Goal: Book appointment/travel/reservation

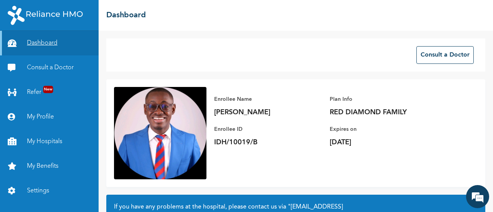
click at [32, 43] on link "Dashboard" at bounding box center [49, 43] width 99 height 25
click at [47, 151] on link "My Hospitals" at bounding box center [49, 141] width 99 height 25
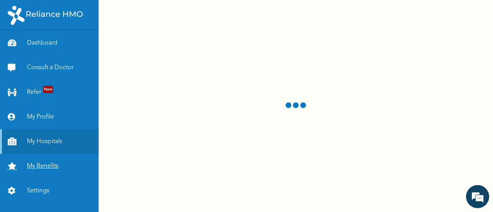
click at [50, 164] on link "My Benefits" at bounding box center [49, 166] width 99 height 25
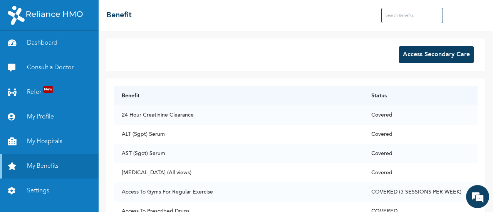
click at [418, 16] on input "text" at bounding box center [412, 15] width 62 height 15
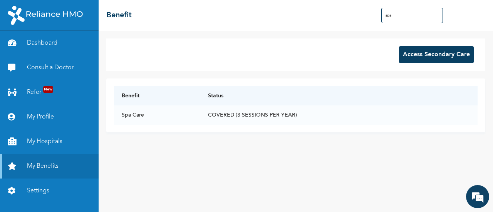
type input "spa"
click at [430, 57] on button "Access Secondary Care" at bounding box center [436, 54] width 75 height 17
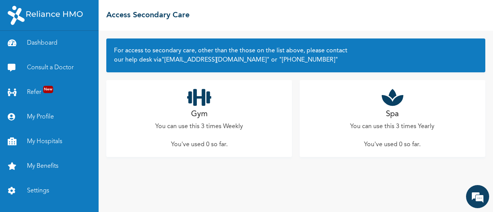
click at [392, 100] on icon at bounding box center [392, 97] width 22 height 19
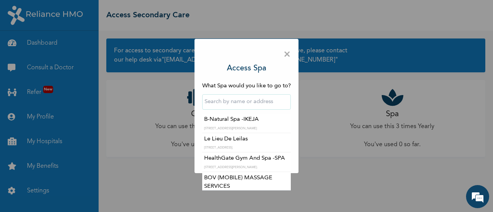
click at [253, 102] on input "text" at bounding box center [246, 101] width 89 height 15
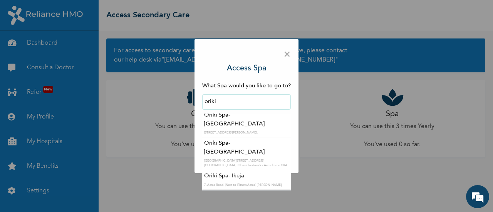
scroll to position [99, 0]
type input "Oriki Spa- Ikeja"
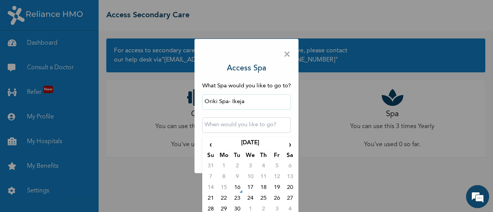
click at [244, 131] on input "text" at bounding box center [246, 124] width 89 height 15
click at [287, 146] on span "›" at bounding box center [289, 145] width 13 height 12
click at [205, 144] on span "‹" at bounding box center [210, 145] width 13 height 12
click at [283, 187] on td "18" at bounding box center [289, 189] width 13 height 11
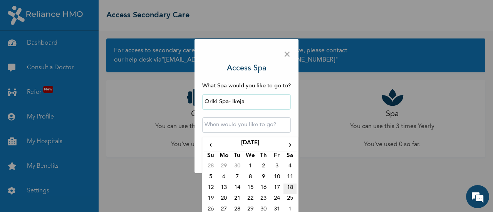
type input "[DATE] 12:00 AM"
click at [265, 126] on input "[DATE] 12:00 AM" at bounding box center [246, 124] width 89 height 15
click at [286, 187] on td "18" at bounding box center [289, 189] width 13 height 11
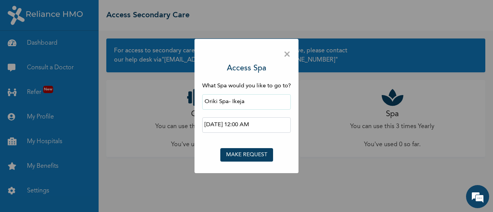
click at [249, 154] on button "MAKE REQUEST" at bounding box center [246, 154] width 53 height 13
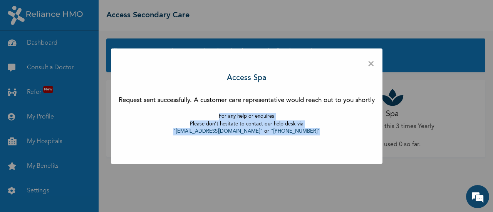
drag, startPoint x: 322, startPoint y: 142, endPoint x: 209, endPoint y: 117, distance: 115.6
click at [209, 117] on div "× Access Spa Request sent successfully. A customer care representative would re…" at bounding box center [246, 105] width 271 height 115
copy p "For any help or enquires Please don't hesitate to contact our help desk via "[E…"
